Goal: Information Seeking & Learning: Learn about a topic

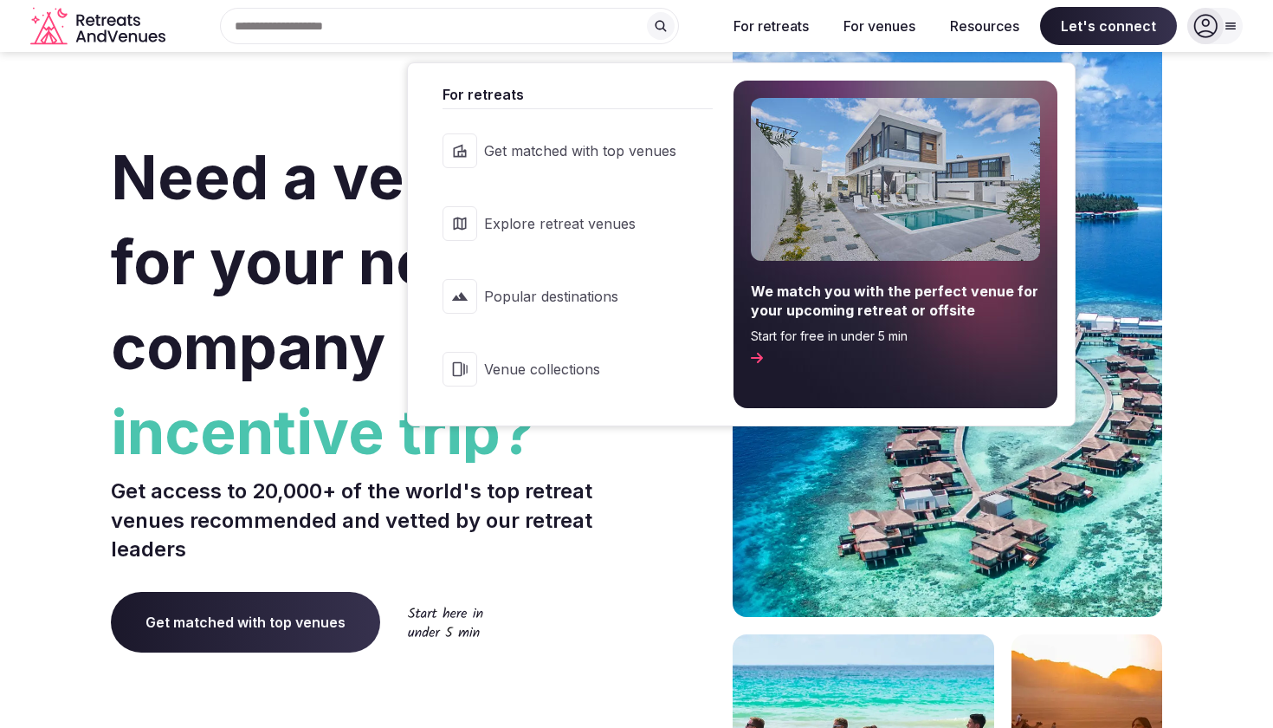
click at [590, 230] on span "Explore retreat venues" at bounding box center [580, 223] width 192 height 19
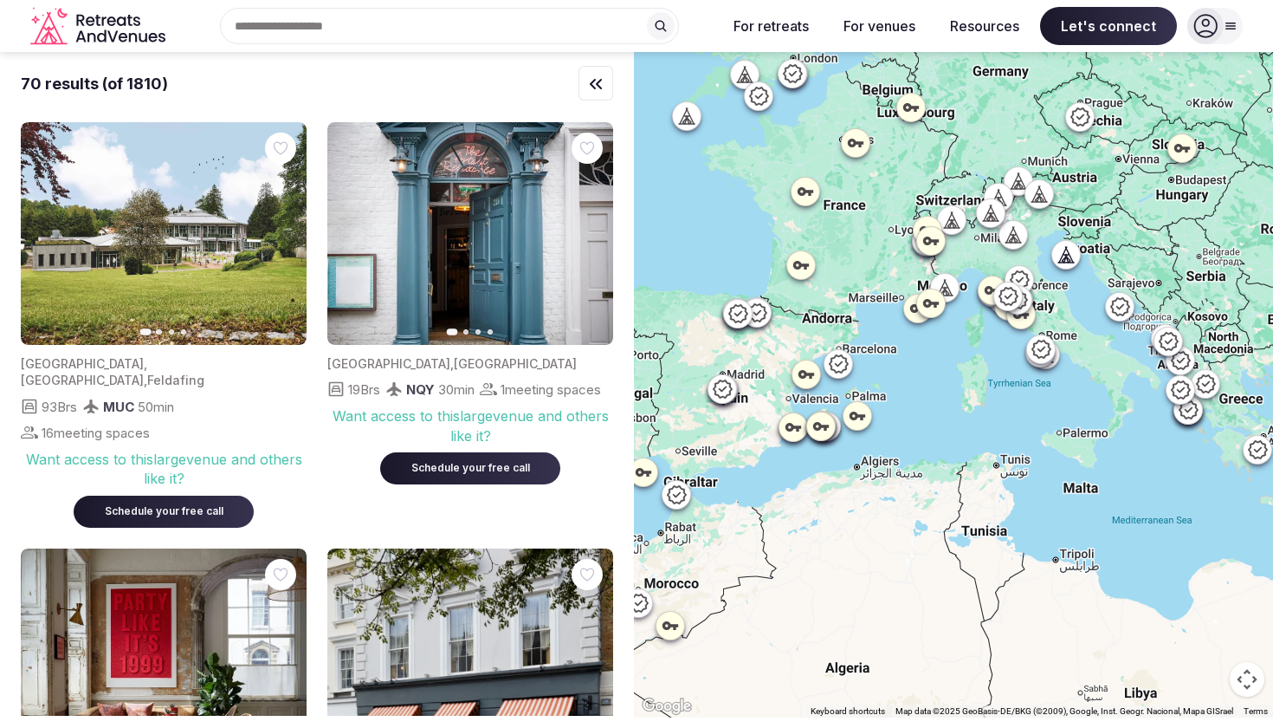
click at [500, 22] on input "text" at bounding box center [449, 26] width 459 height 36
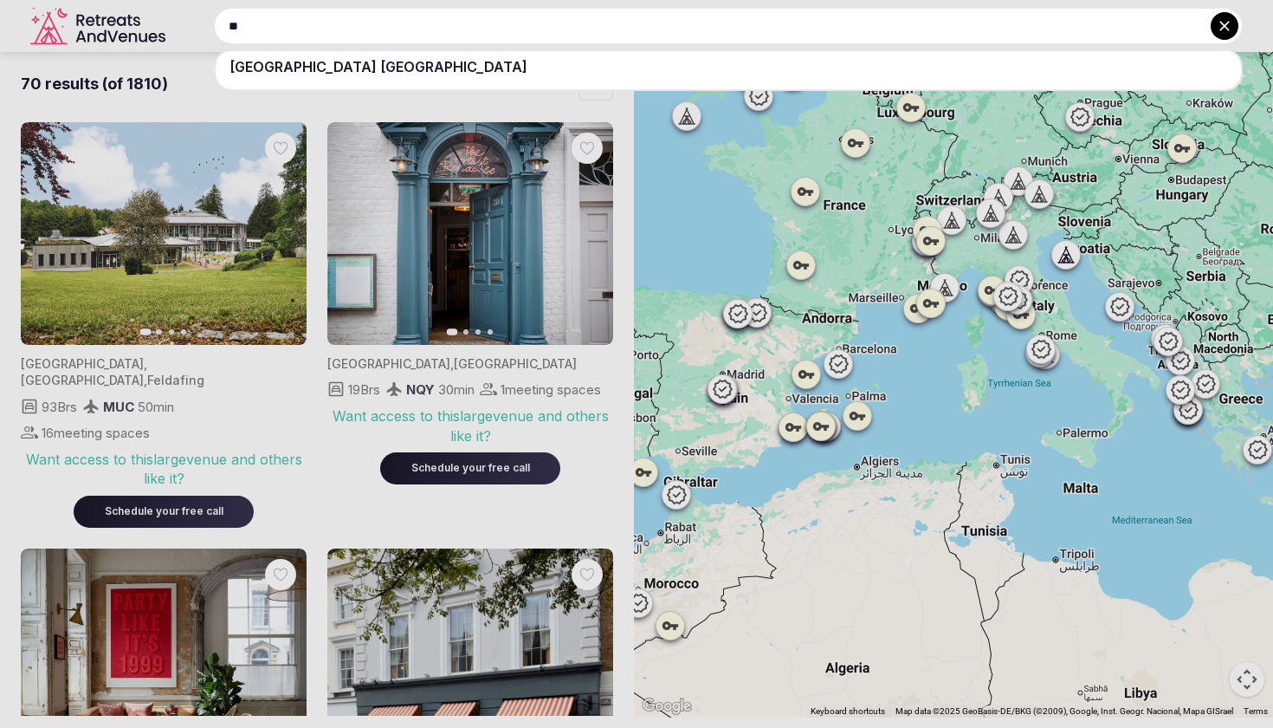
type input "*"
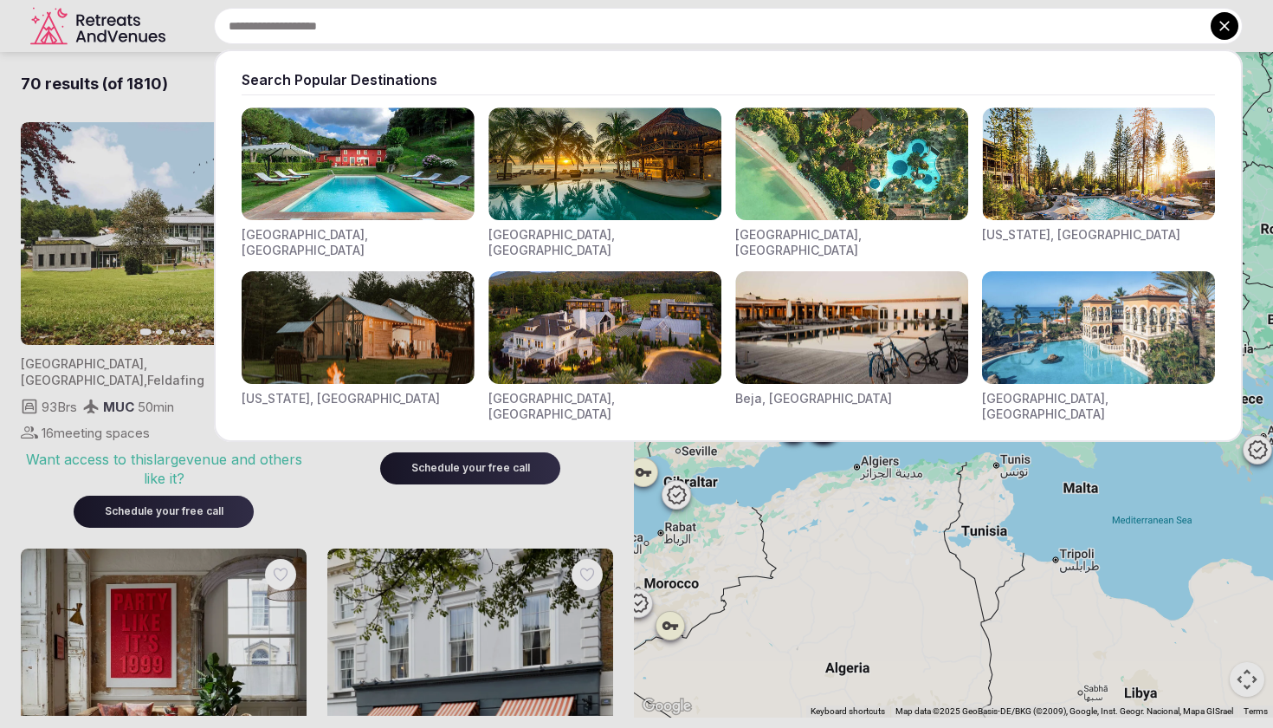
click at [1038, 322] on img "Visit venues for Canarias, Spain" at bounding box center [1098, 327] width 233 height 113
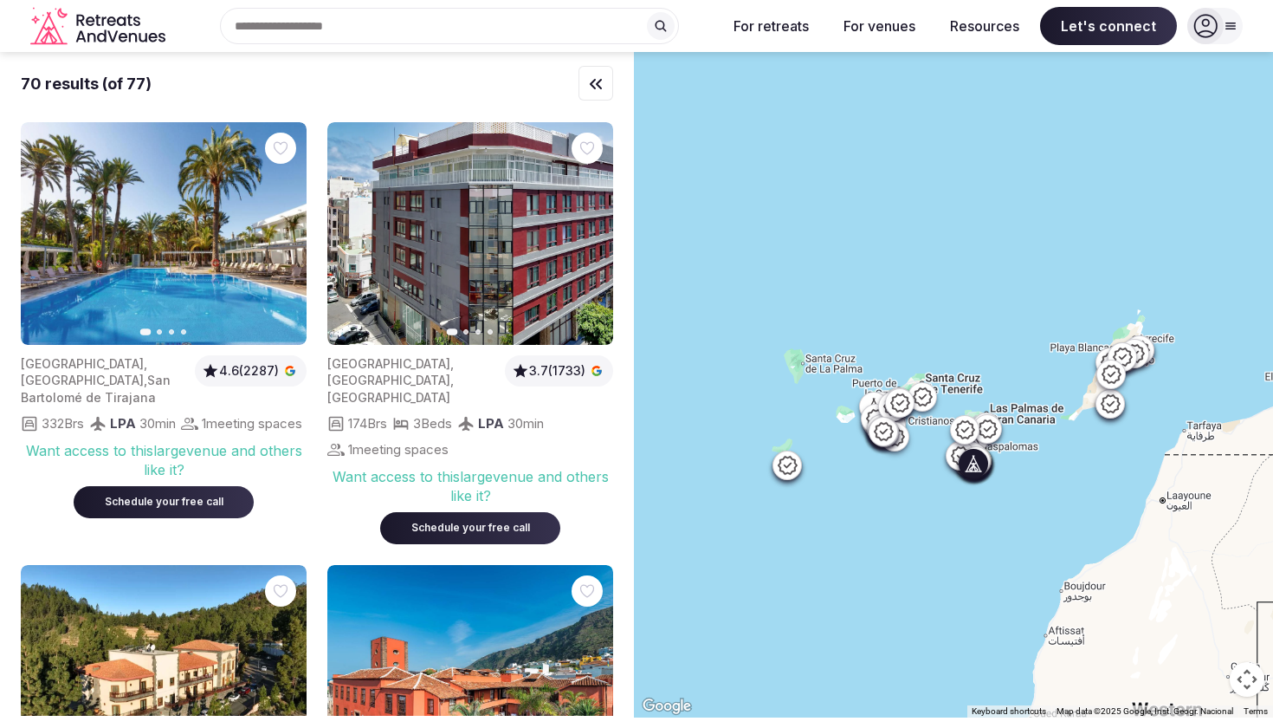
click at [208, 325] on img at bounding box center [164, 233] width 286 height 223
click at [285, 234] on icon "button" at bounding box center [283, 234] width 7 height 12
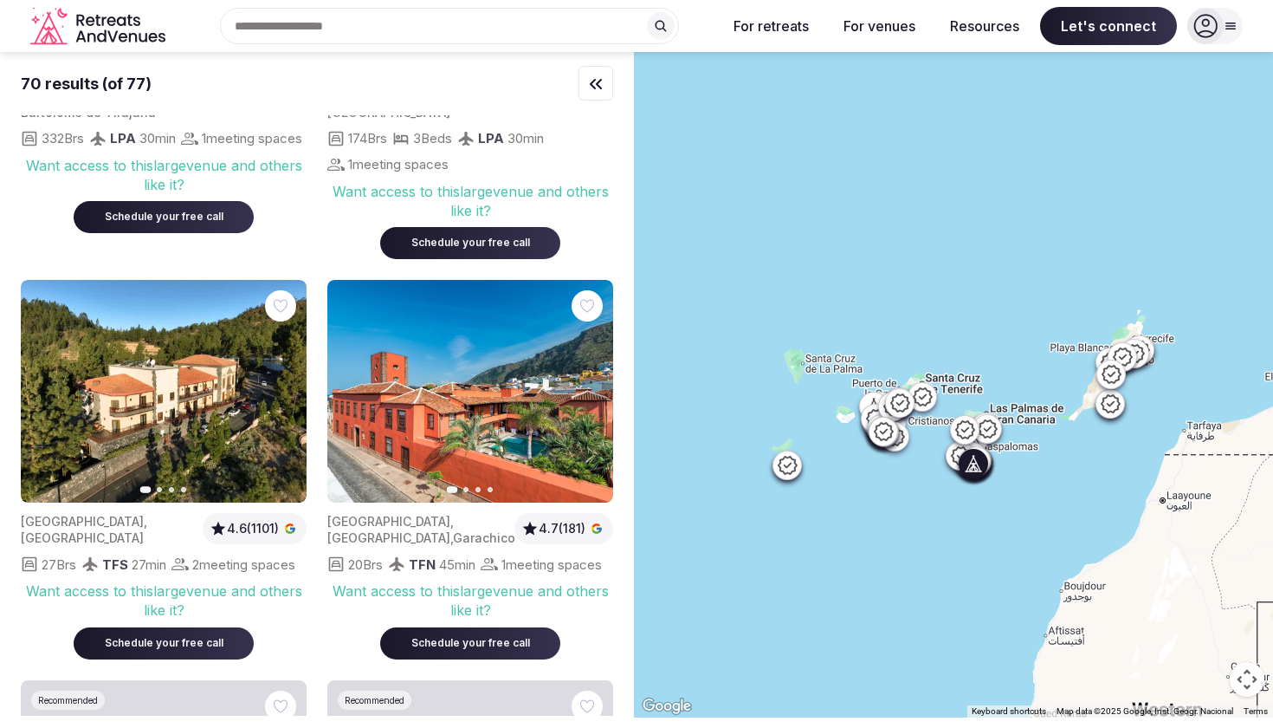
scroll to position [384, 0]
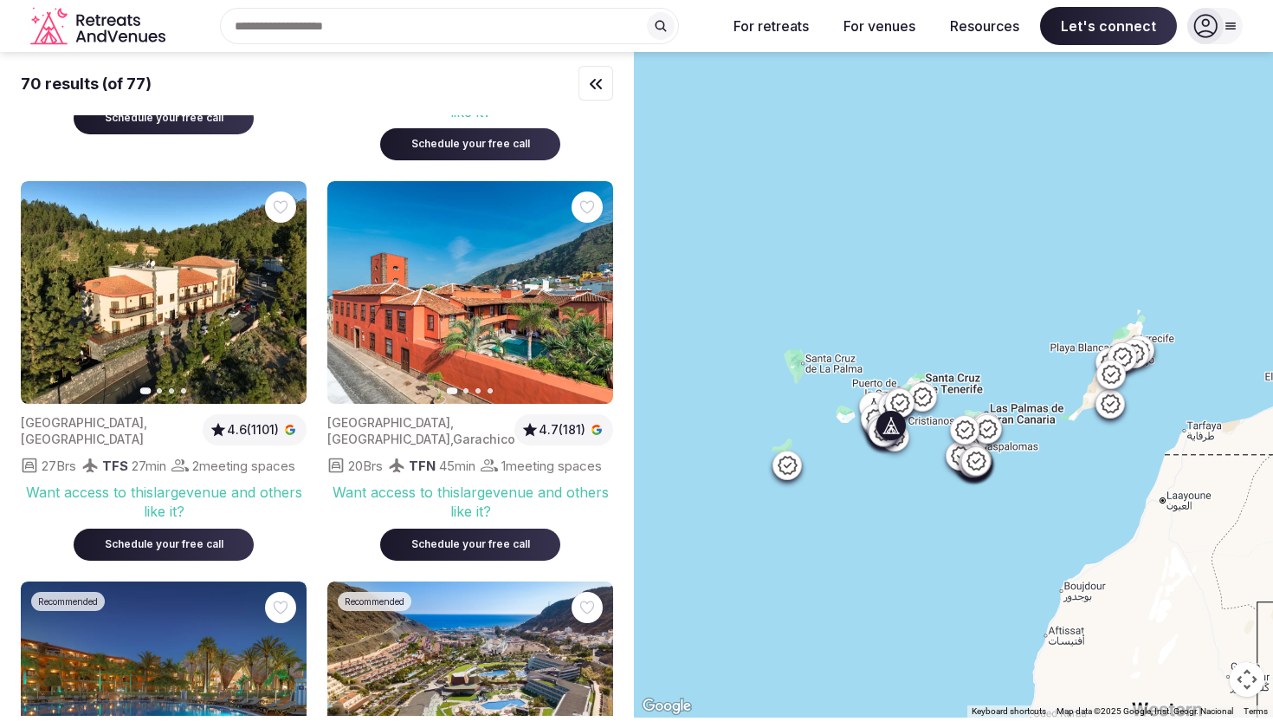
click at [279, 286] on icon "button" at bounding box center [282, 293] width 14 height 14
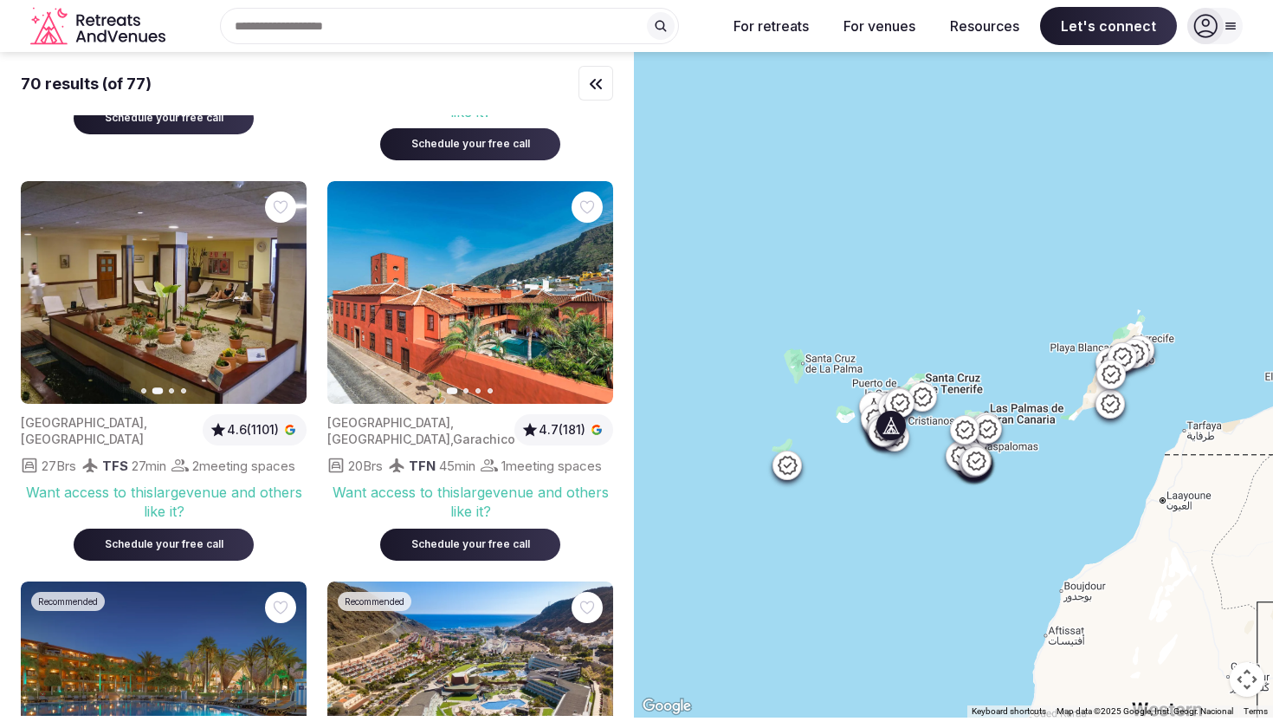
click at [279, 286] on icon "button" at bounding box center [282, 293] width 14 height 14
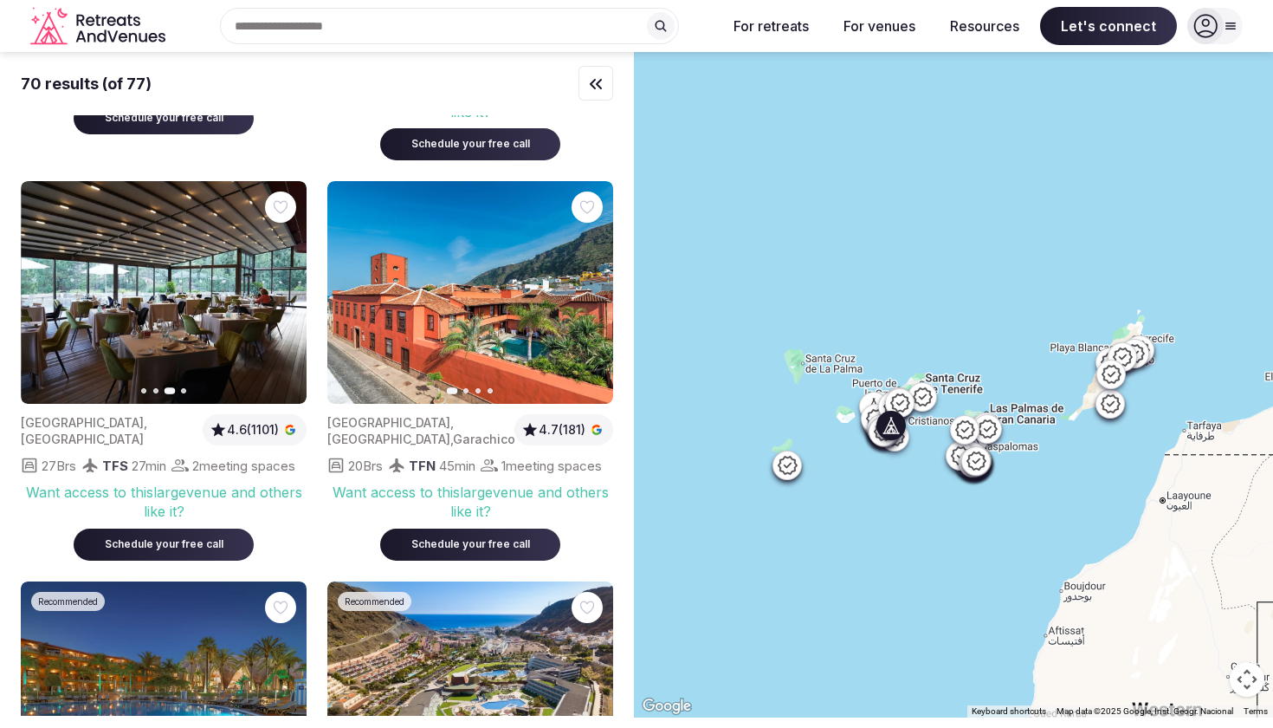
click at [279, 286] on icon "button" at bounding box center [282, 293] width 14 height 14
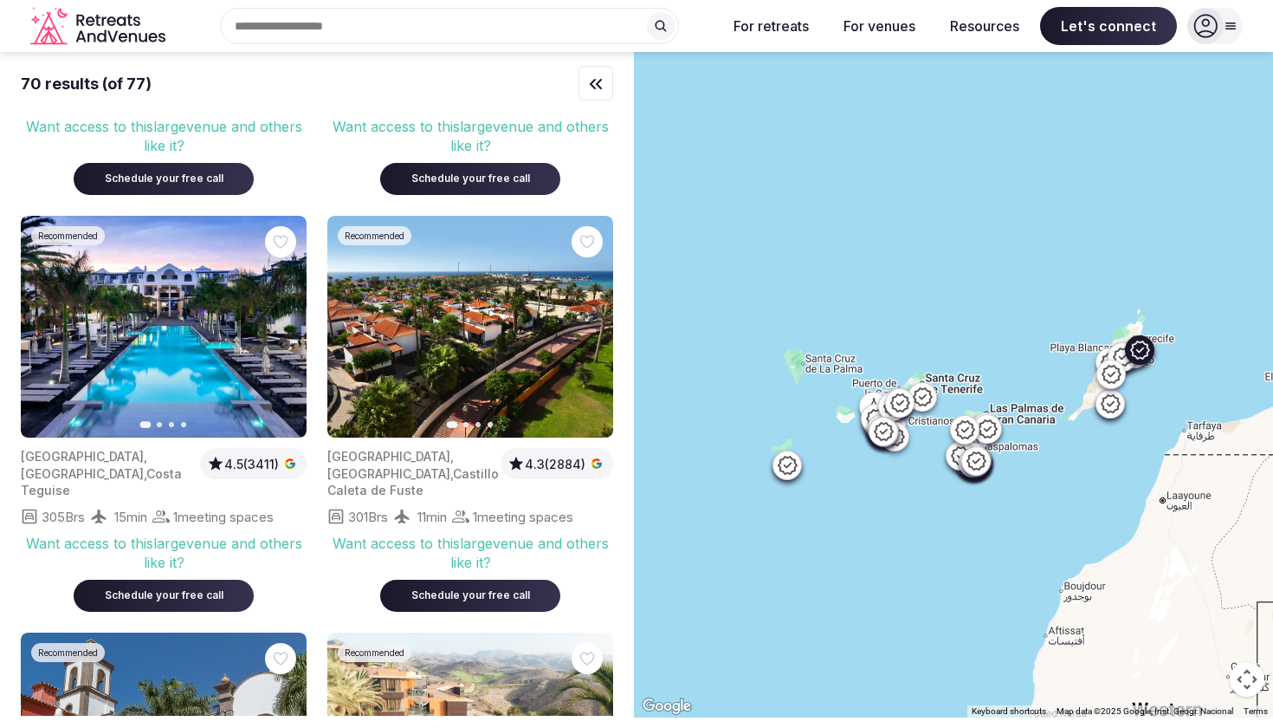
scroll to position [1169, 0]
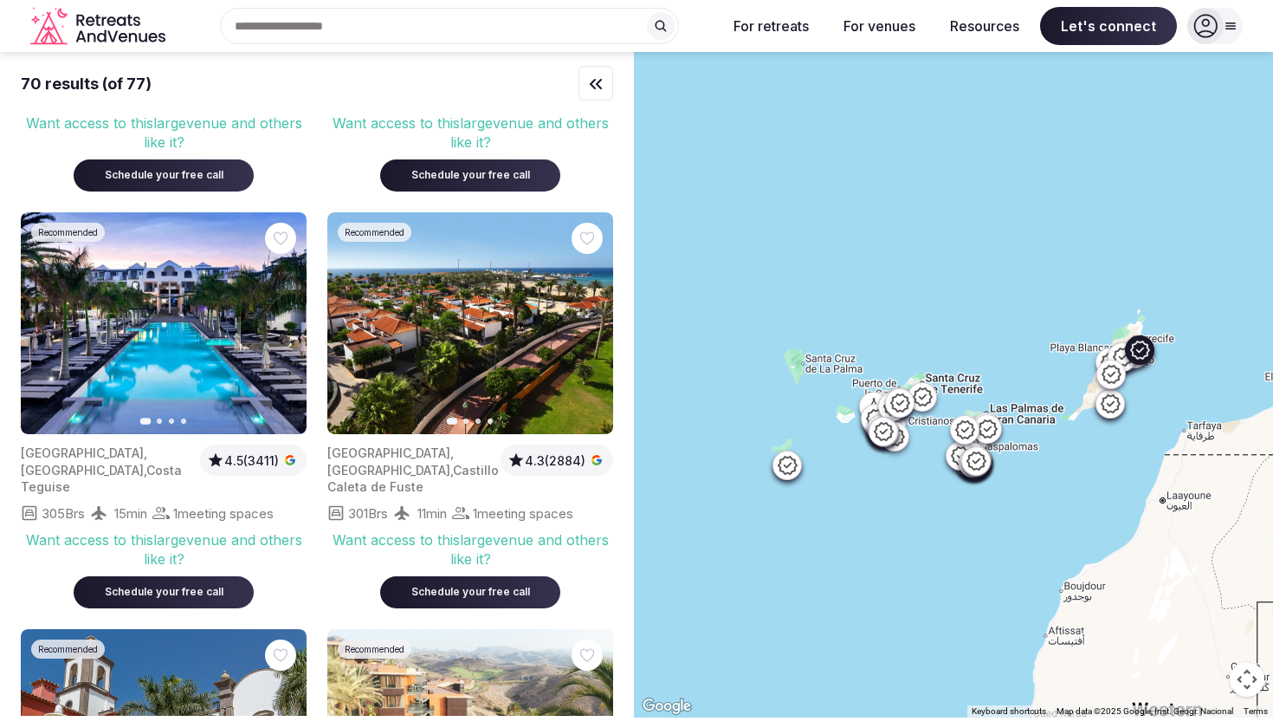
click at [281, 316] on icon "button" at bounding box center [282, 323] width 14 height 14
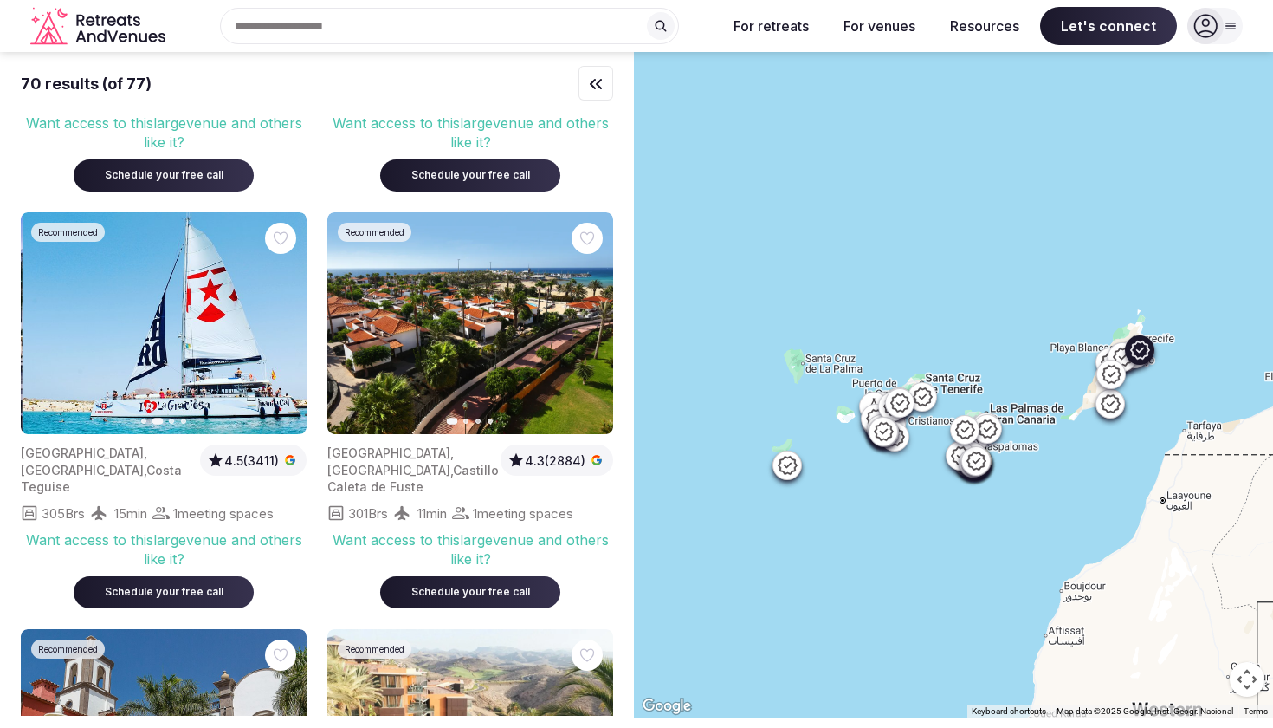
click at [281, 316] on icon "button" at bounding box center [282, 323] width 14 height 14
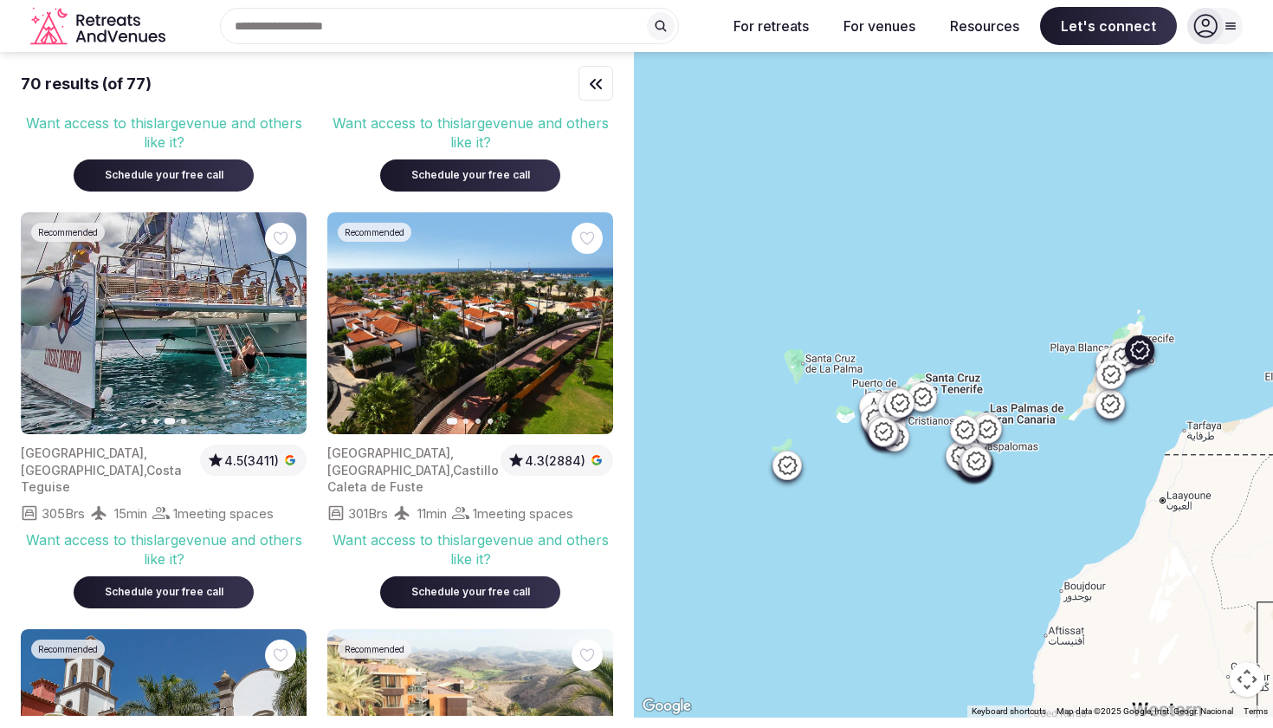
click at [281, 316] on icon "button" at bounding box center [282, 323] width 14 height 14
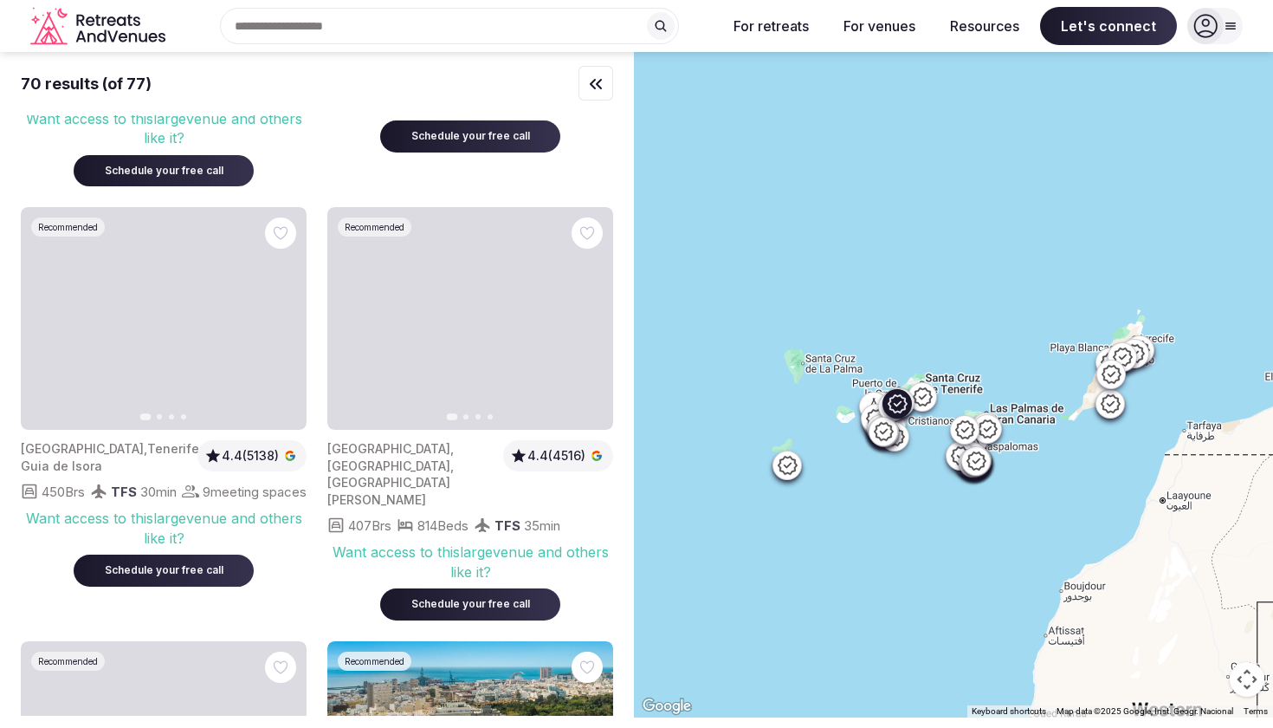
scroll to position [3337, 0]
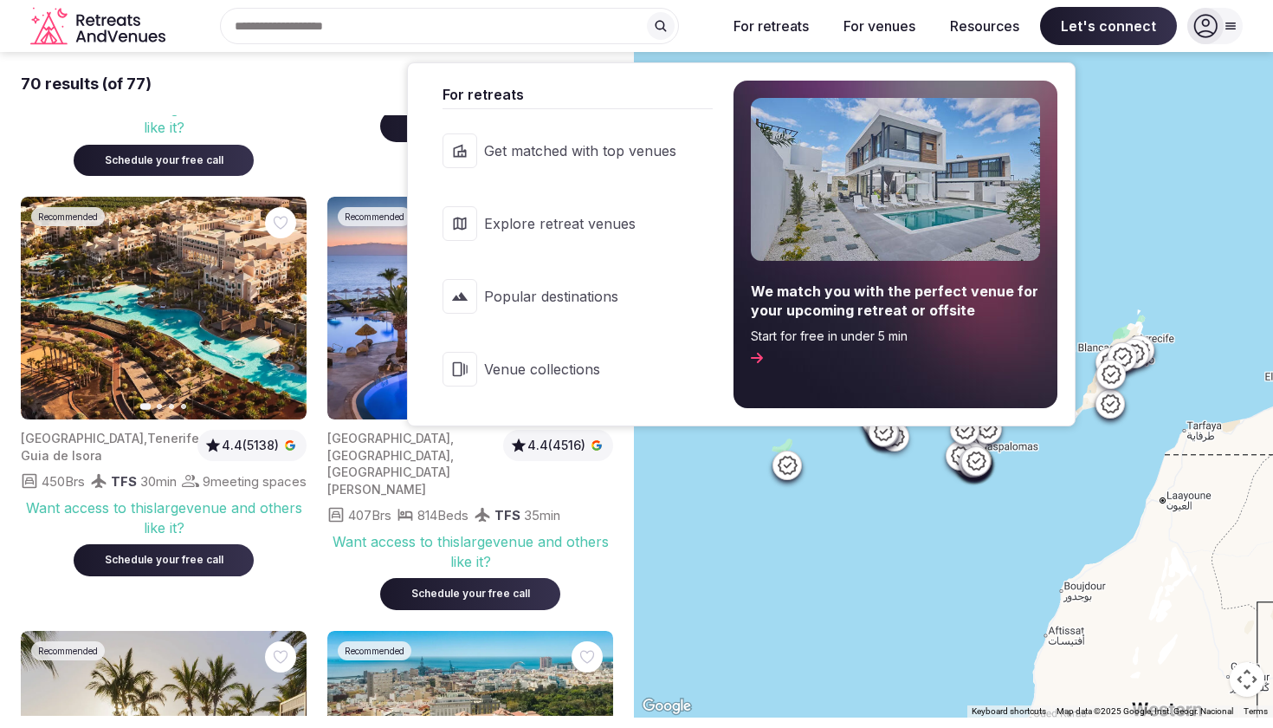
click at [573, 365] on span "Venue collections" at bounding box center [580, 368] width 192 height 19
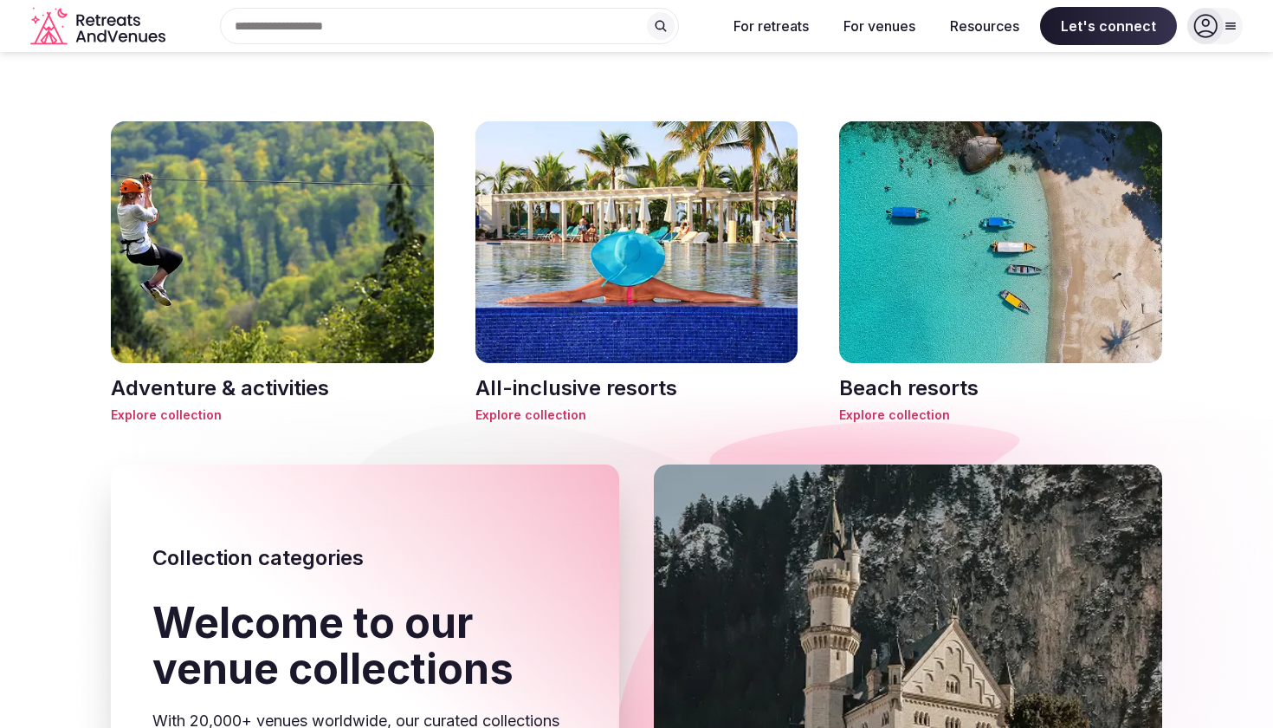
click at [877, 417] on span "Explore collection" at bounding box center [1000, 414] width 323 height 17
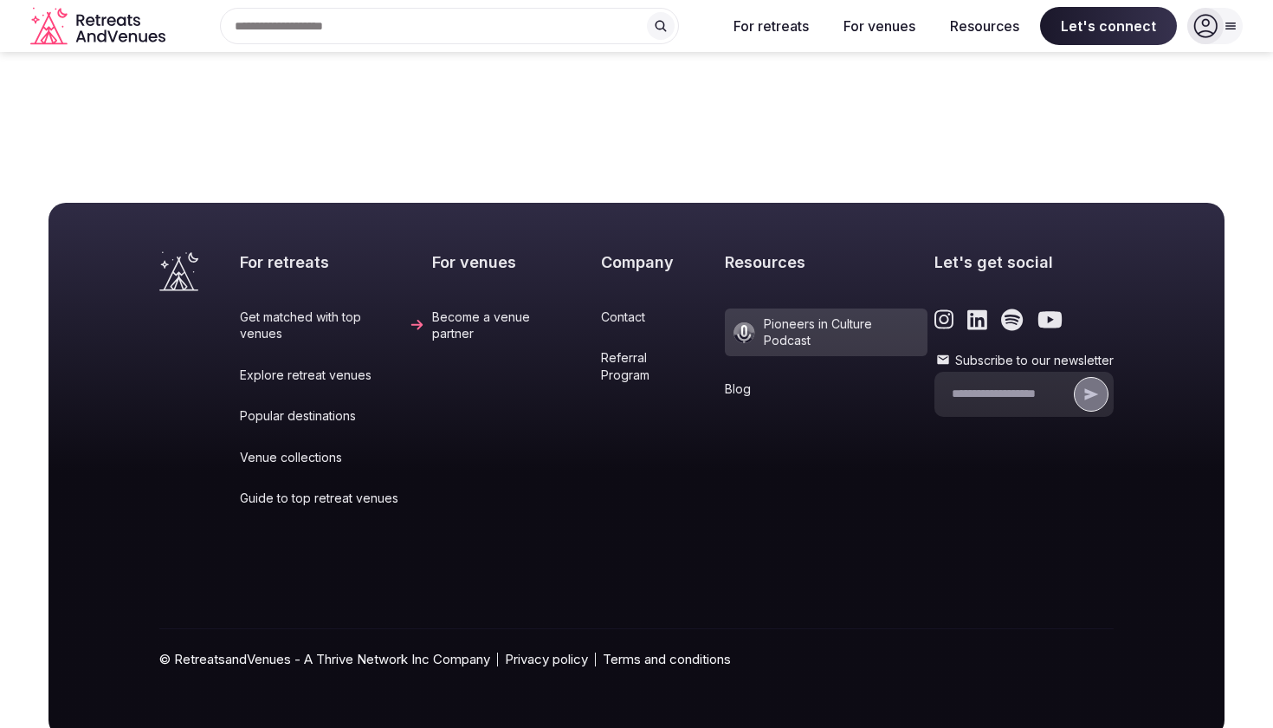
scroll to position [5059, 0]
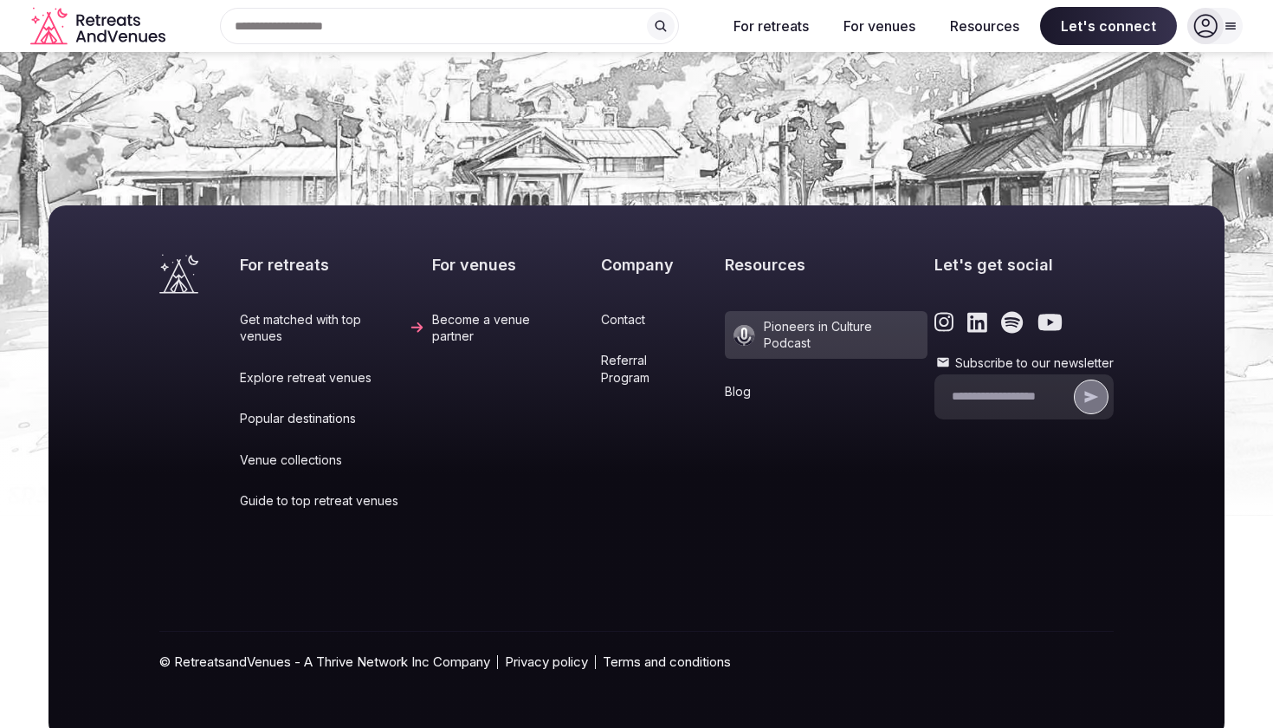
click at [313, 492] on link "Guide to top retreat venues" at bounding box center [332, 500] width 185 height 17
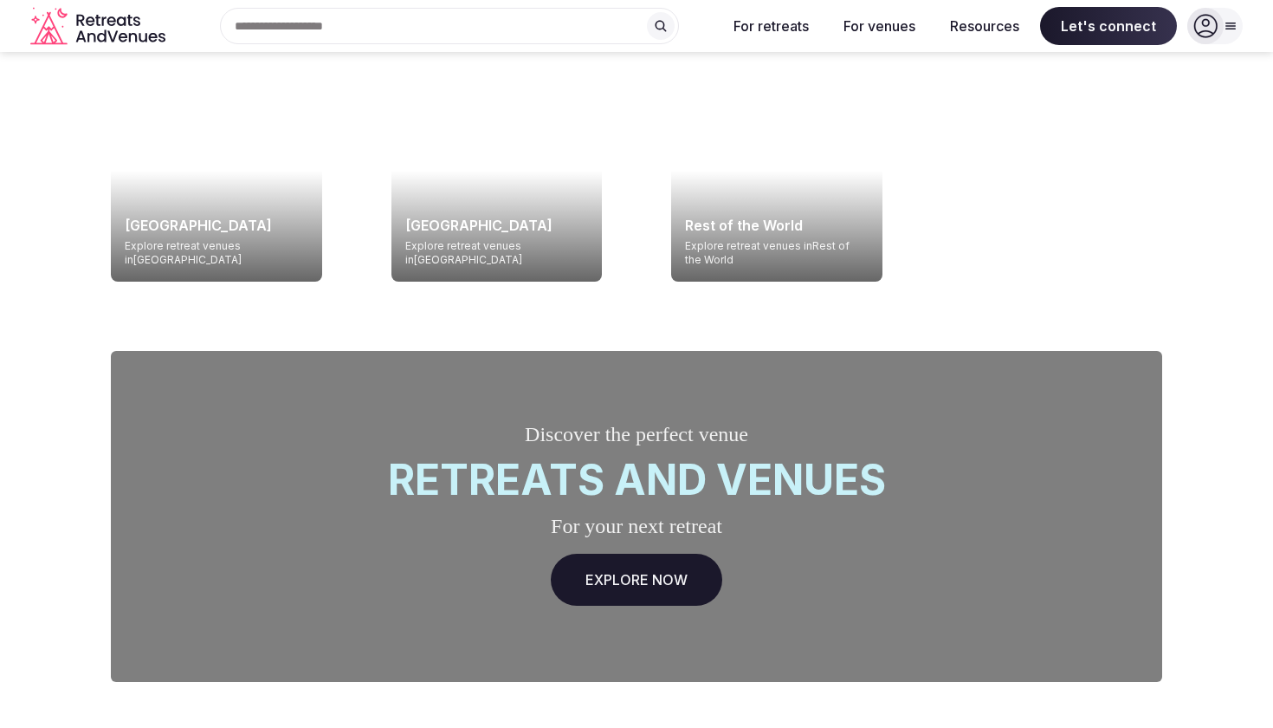
scroll to position [5297, 0]
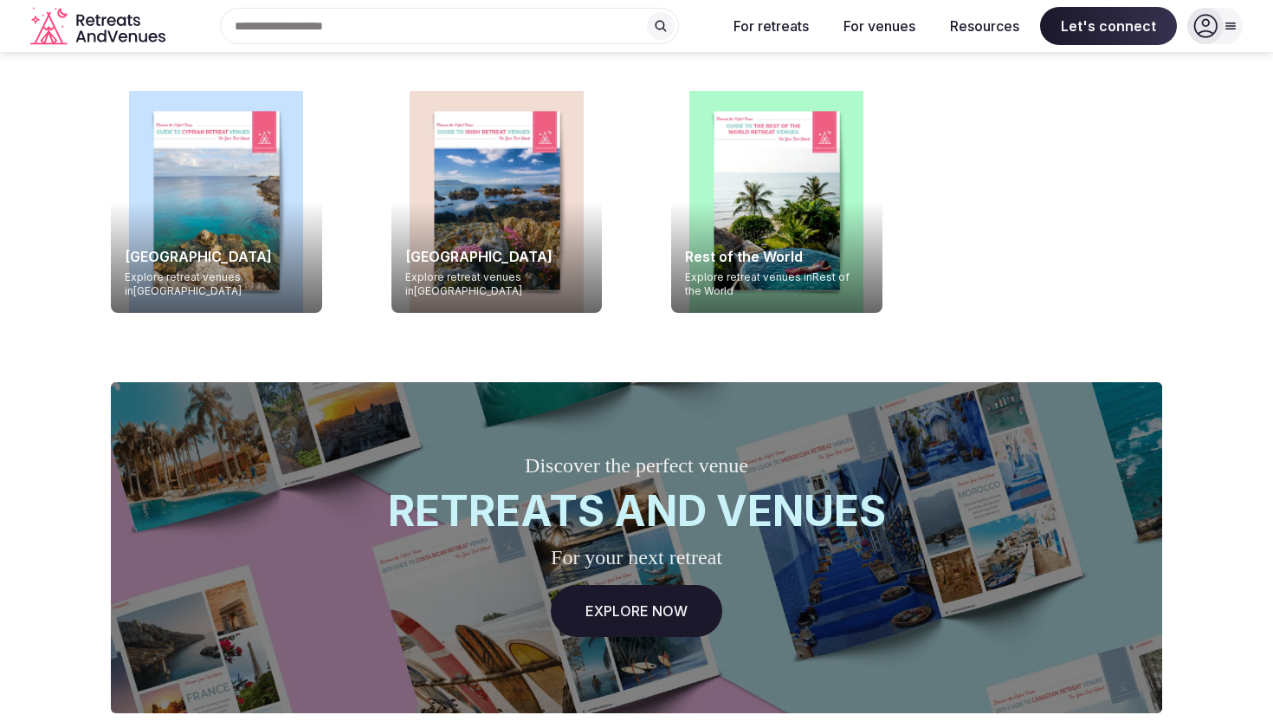
click at [635, 585] on link "EXPLORE NOW" at bounding box center [637, 611] width 172 height 52
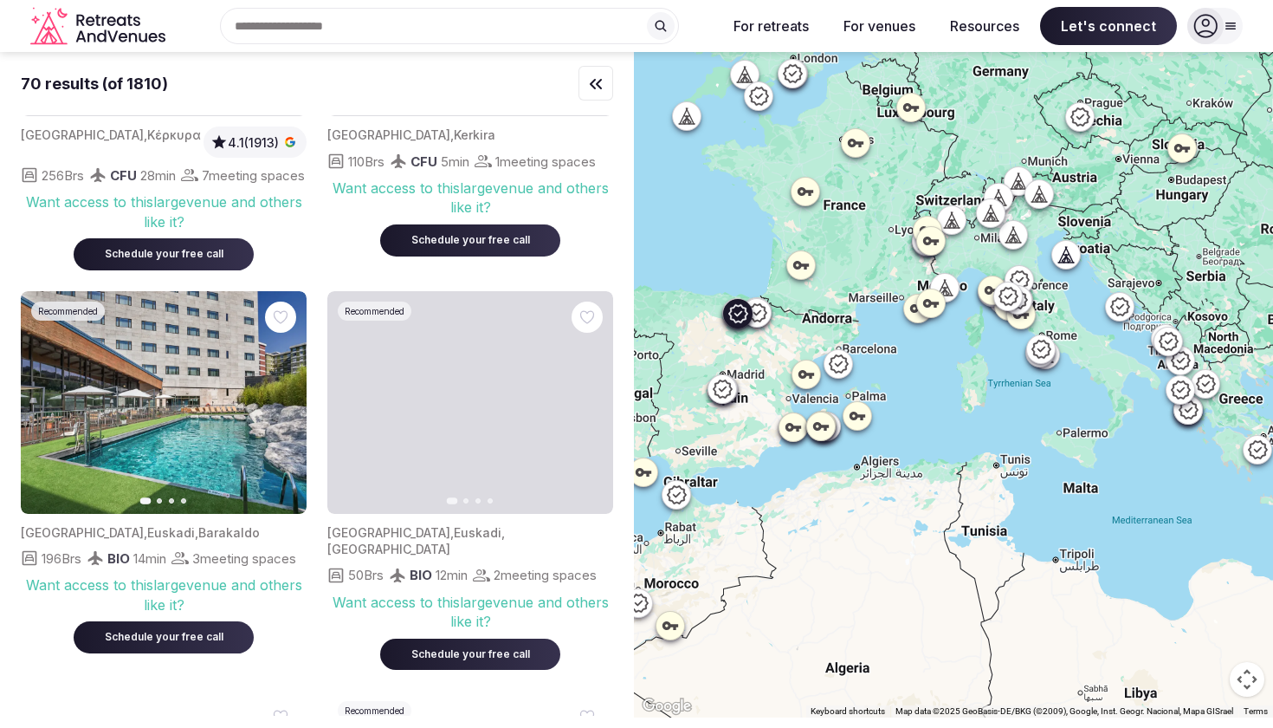
scroll to position [3928, 0]
